Goal: Go to known website: Go to known website

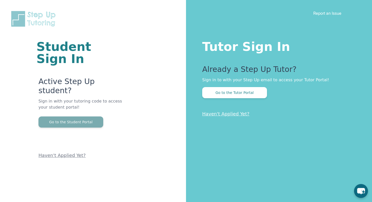
click at [95, 116] on button "Go to the Student Portal" at bounding box center [70, 121] width 65 height 11
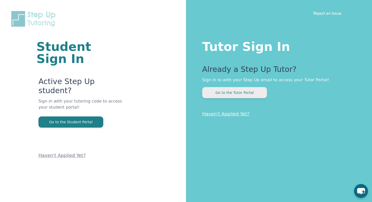
click at [219, 96] on button "Go to the Tutor Portal" at bounding box center [234, 92] width 65 height 11
click at [222, 71] on p "Already a Step Up Tutor?" at bounding box center [276, 71] width 149 height 12
